Goal: Find specific page/section: Find specific page/section

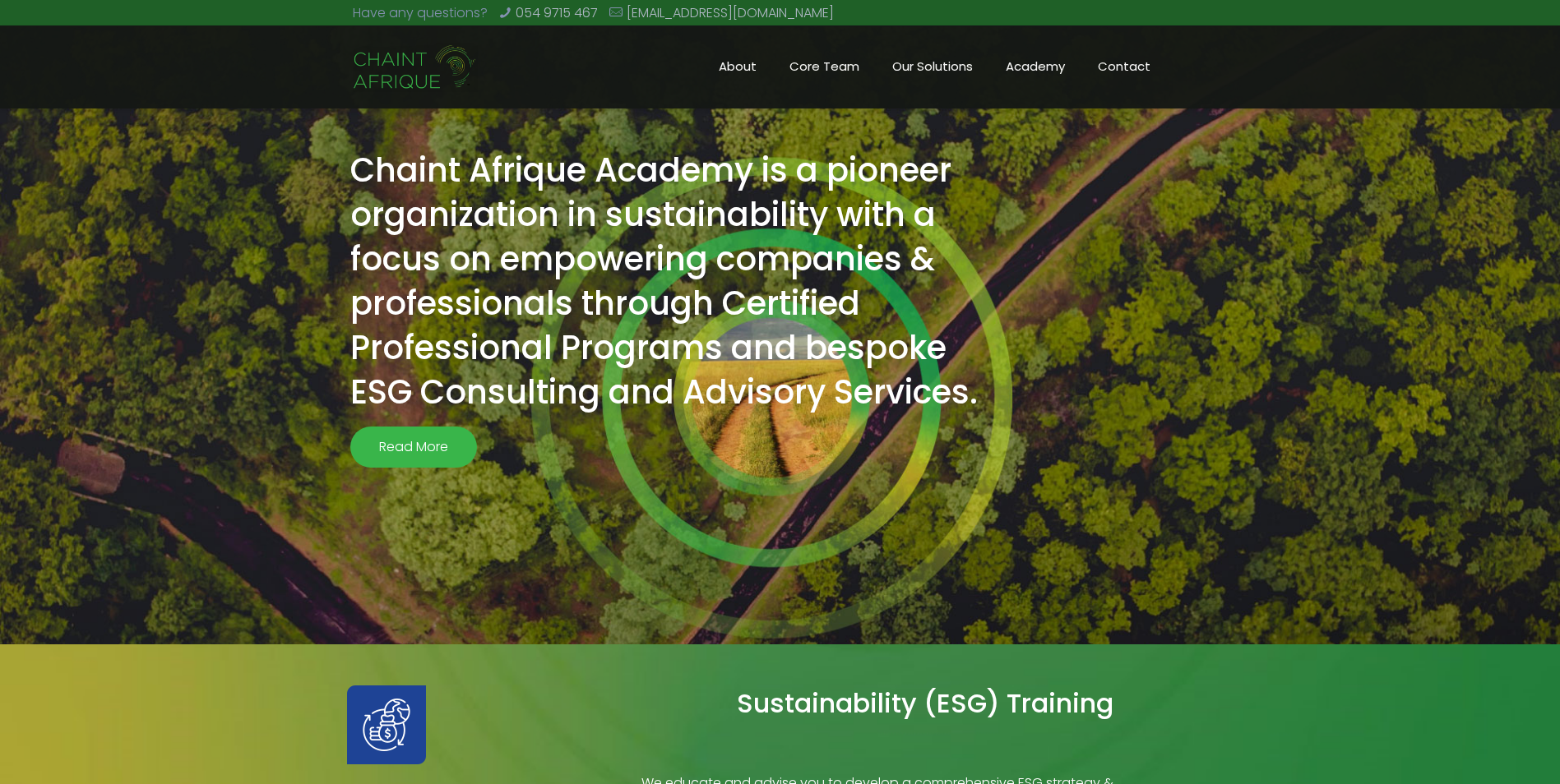
click at [818, 64] on span "Core Team" at bounding box center [825, 66] width 103 height 24
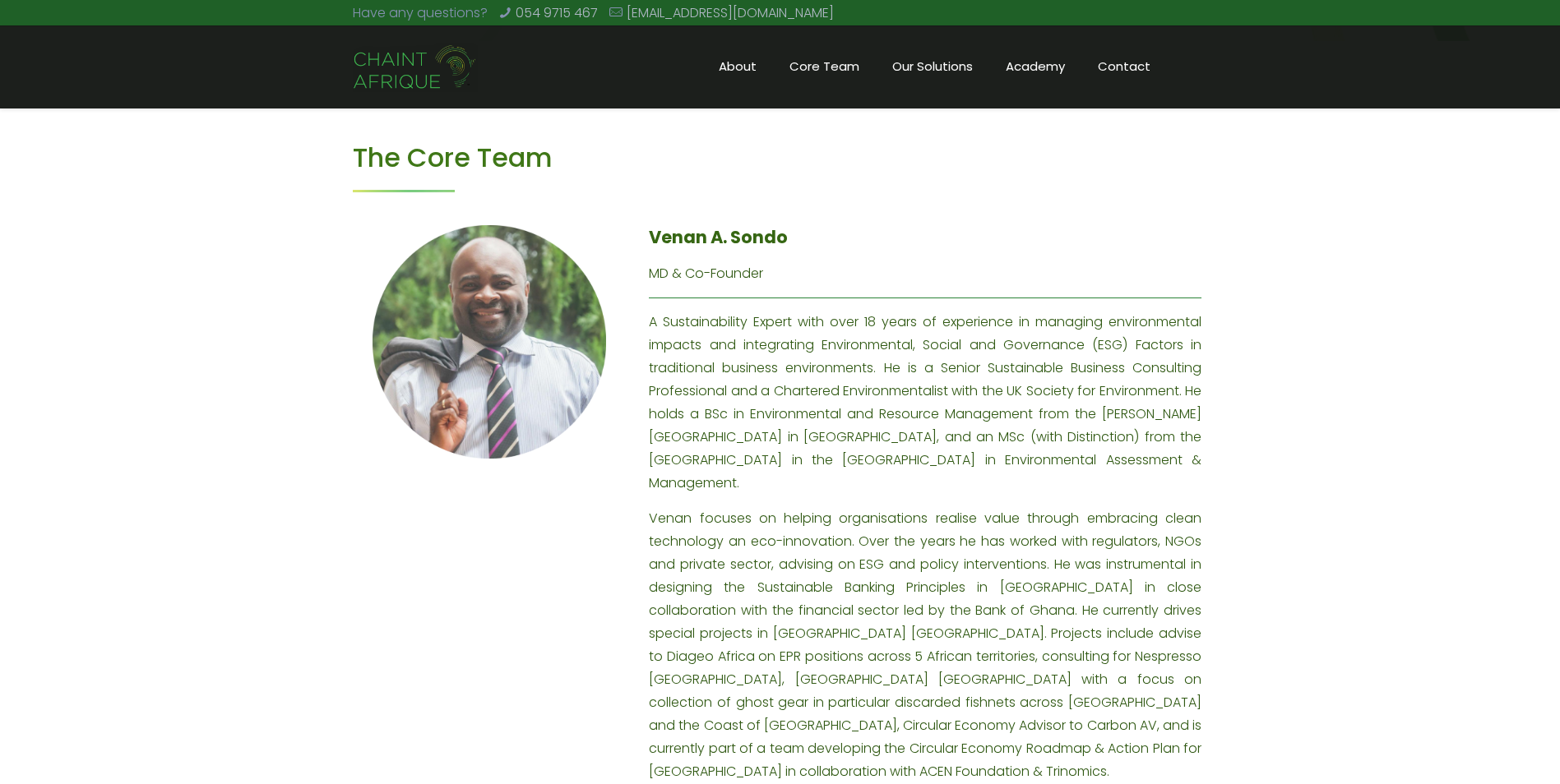
scroll to position [1315, 0]
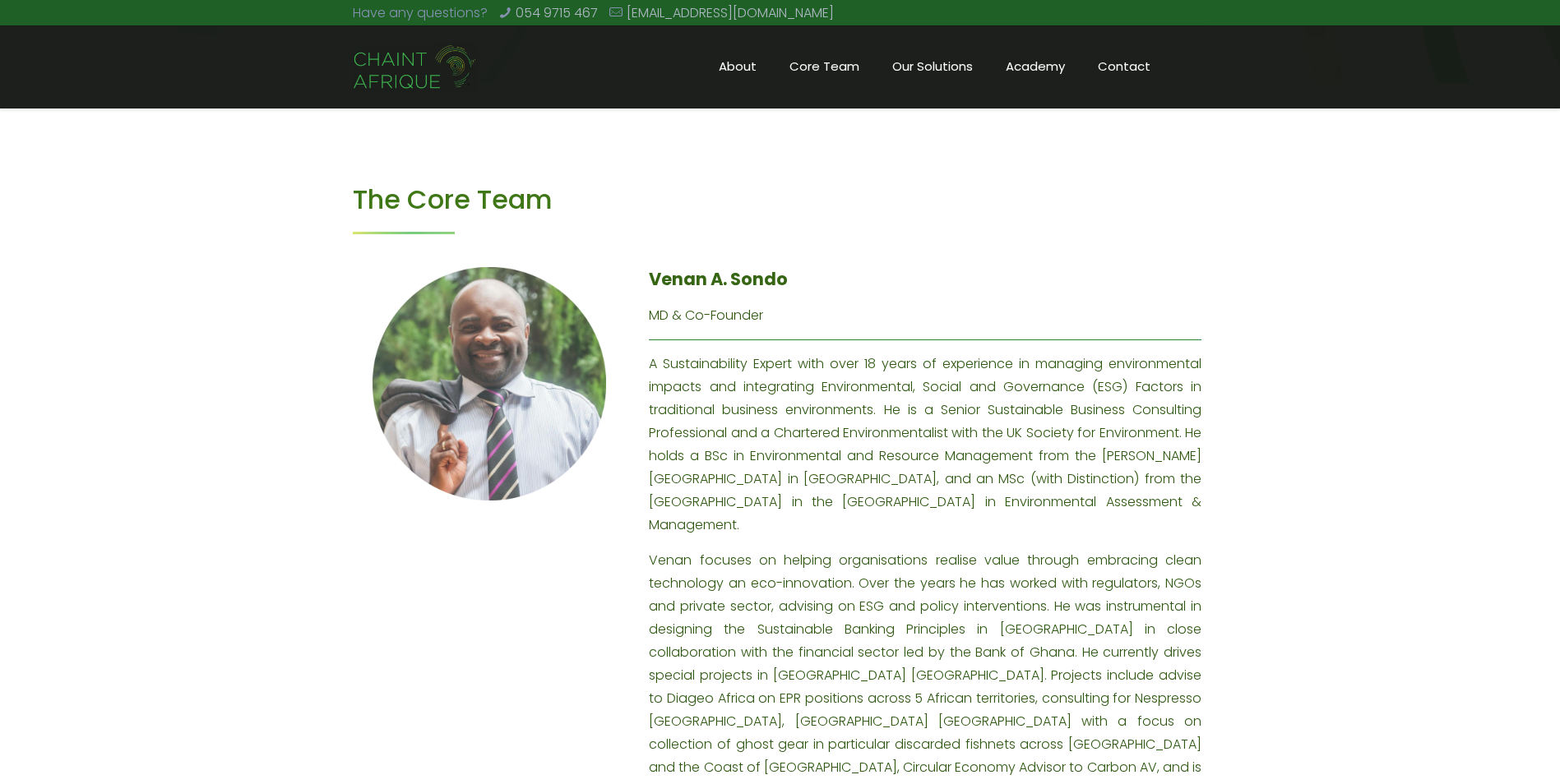
click at [711, 316] on p "MD & Co-Founder" at bounding box center [924, 315] width 552 height 23
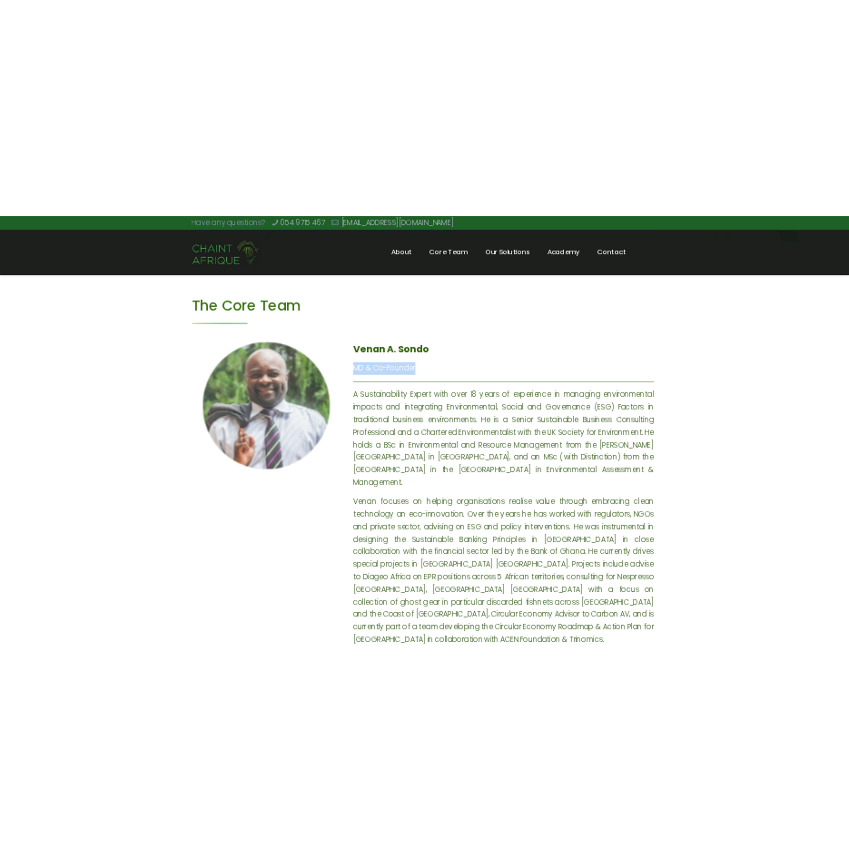
scroll to position [1407, 0]
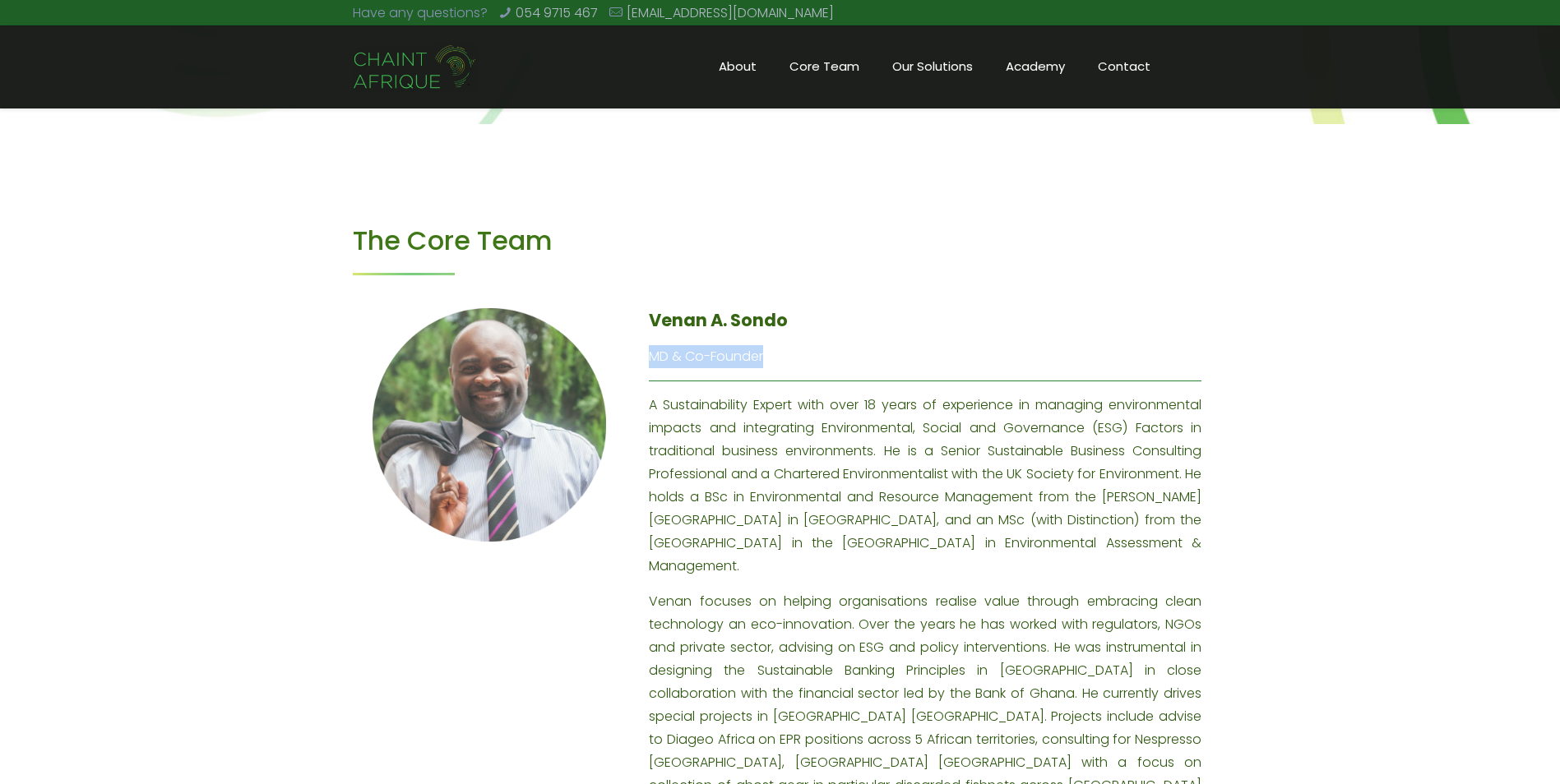
copy p "MD & Co-Founder"
